Goal: Task Accomplishment & Management: Manage account settings

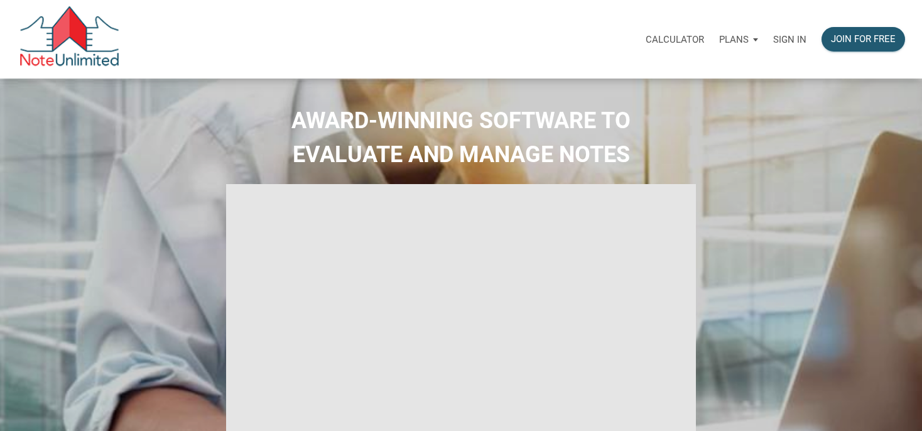
click at [795, 34] on p "Sign in" at bounding box center [789, 39] width 33 height 11
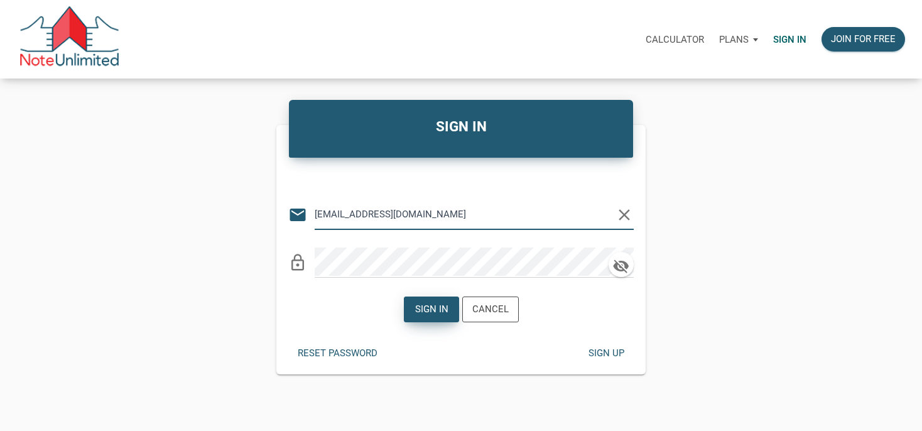
type input "[EMAIL_ADDRESS][DOMAIN_NAME]"
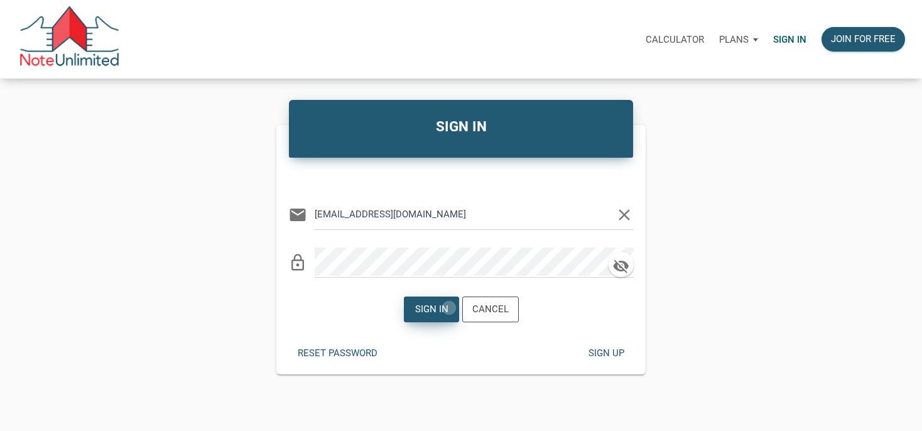
click at [449, 308] on div "Sign in" at bounding box center [432, 309] width 54 height 24
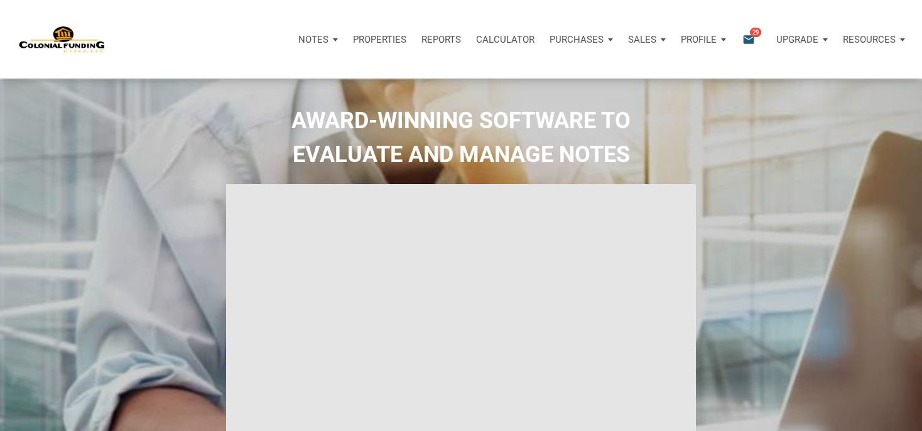
type input "Introduction to new features"
select select
click at [752, 33] on span "29" at bounding box center [755, 32] width 11 height 10
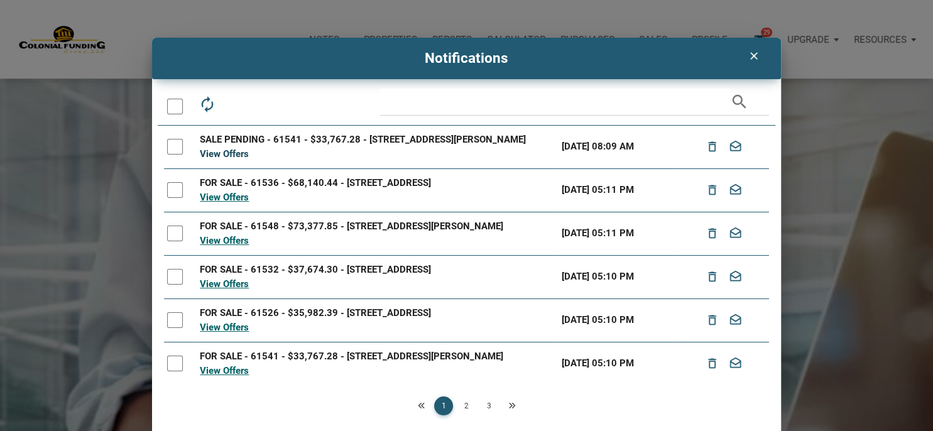
click at [204, 160] on link "View Offers" at bounding box center [224, 153] width 49 height 11
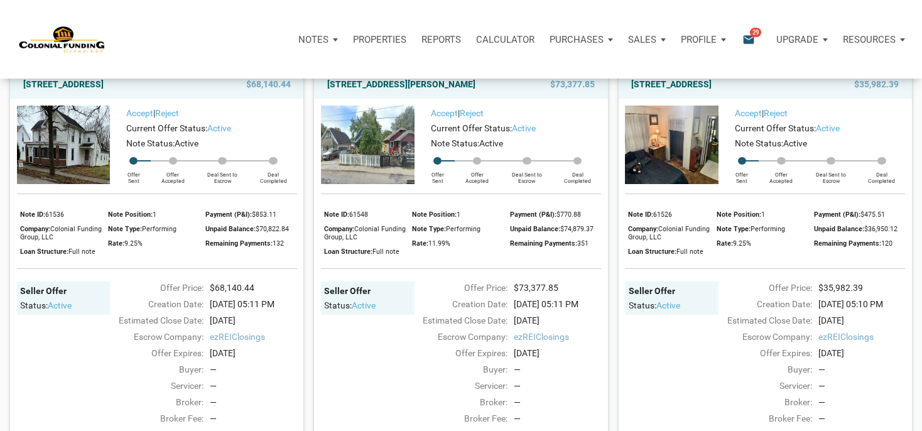
scroll to position [133, 0]
